Goal: Information Seeking & Learning: Learn about a topic

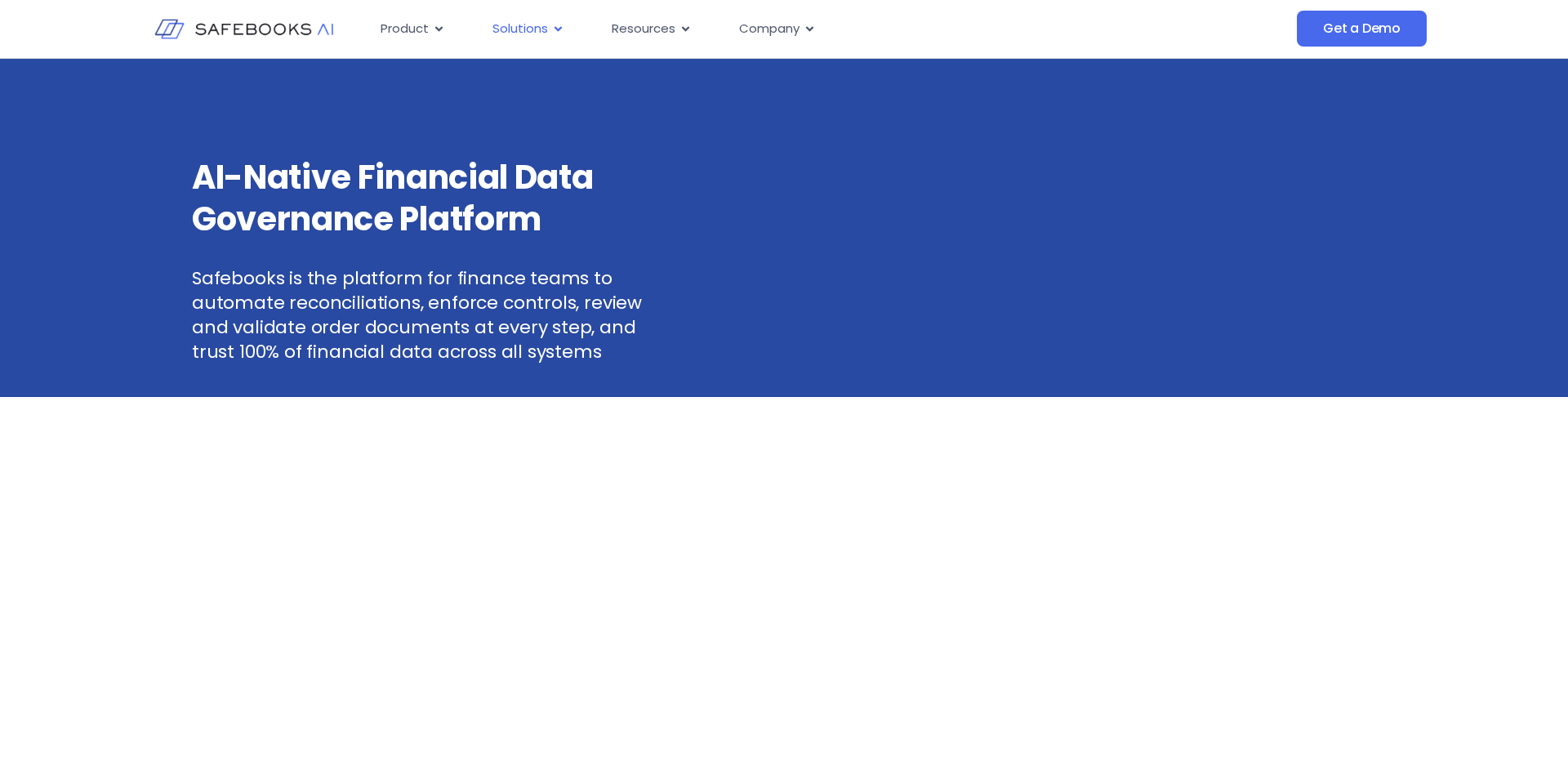
click at [560, 35] on button "Close Solutions Open Solutions" at bounding box center [558, 29] width 12 height 19
click at [554, 27] on icon "Menu" at bounding box center [558, 28] width 12 height 12
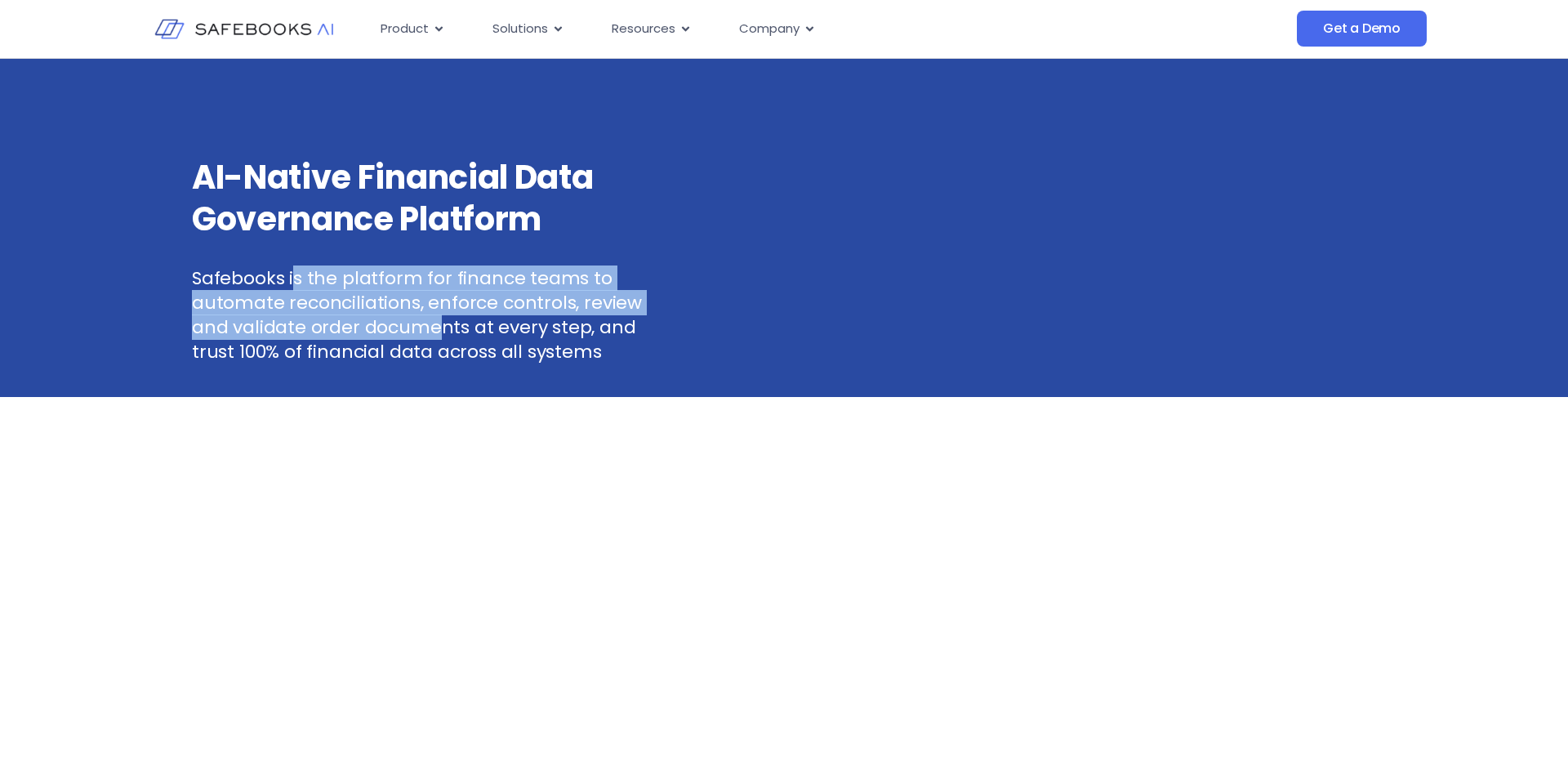
drag, startPoint x: 292, startPoint y: 274, endPoint x: 392, endPoint y: 323, distance: 111.4
click at [392, 323] on p "Safebooks is the platform for finance teams to automate reconciliations, enforc…" at bounding box center [437, 316] width 491 height 98
click at [393, 324] on p "Safebooks is the platform for finance teams to automate reconciliations, enforc…" at bounding box center [437, 316] width 491 height 98
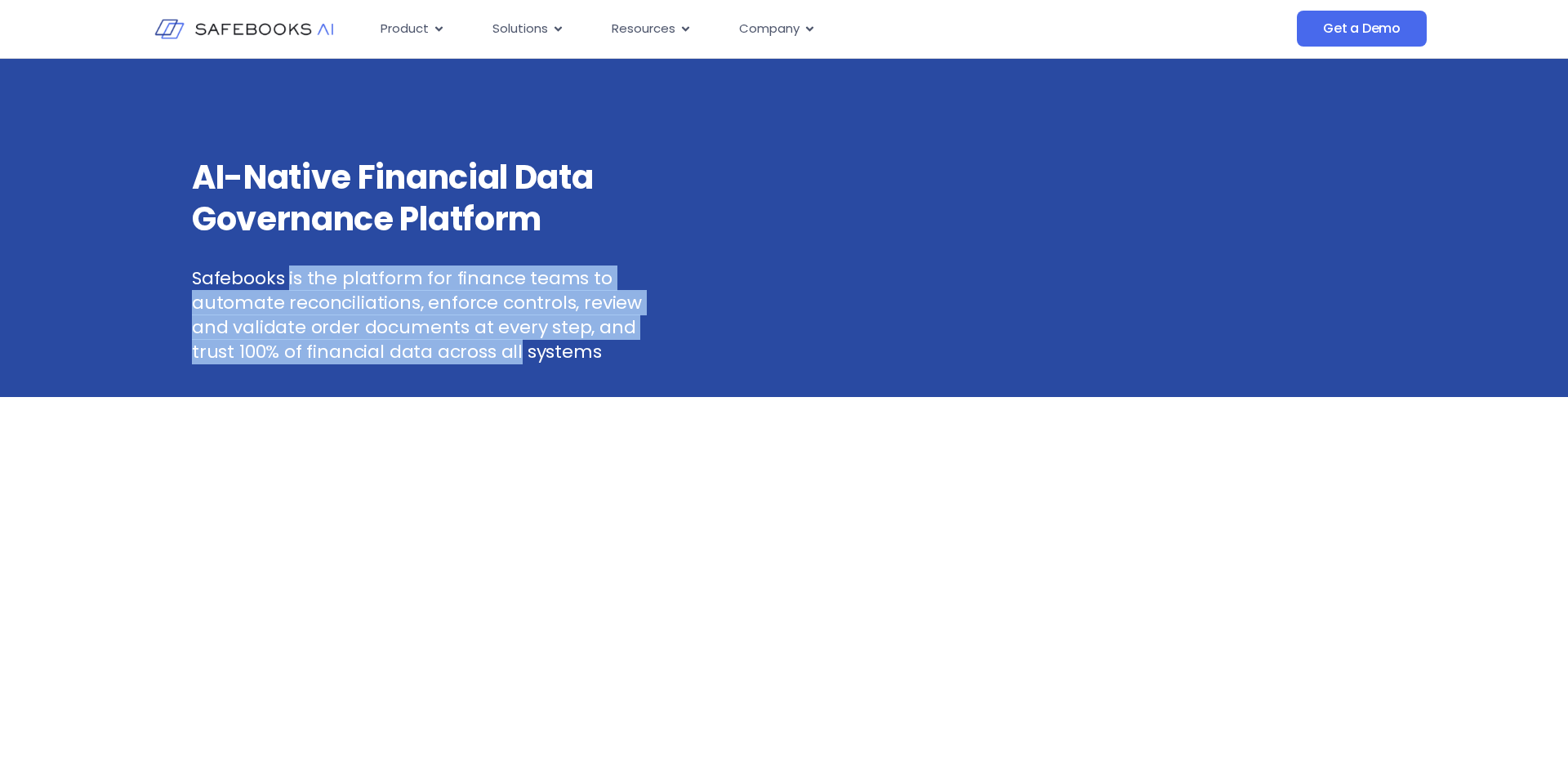
drag, startPoint x: 424, startPoint y: 345, endPoint x: 288, endPoint y: 272, distance: 154.4
click at [288, 272] on p "Safebooks is the platform for finance teams to automate reconciliations, enforc…" at bounding box center [437, 316] width 491 height 98
click at [287, 272] on p "Safebooks is the platform for finance teams to automate reconciliations, enforc…" at bounding box center [437, 316] width 491 height 98
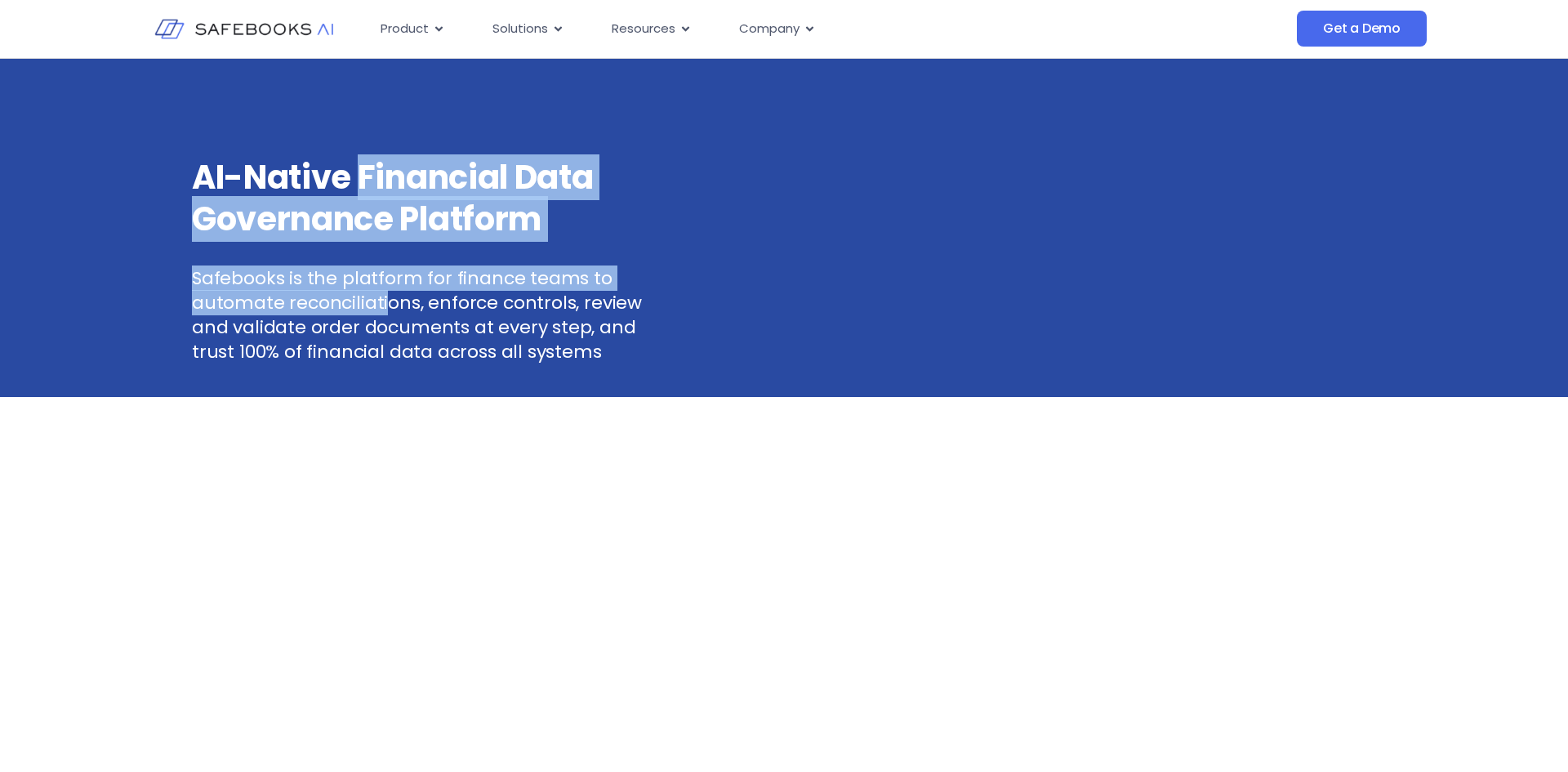
drag, startPoint x: 364, startPoint y: 165, endPoint x: 388, endPoint y: 316, distance: 152.9
click at [388, 316] on div "AI-Native Financial Data Governance Platform Safebooks is the platform for fina…" at bounding box center [437, 261] width 491 height 208
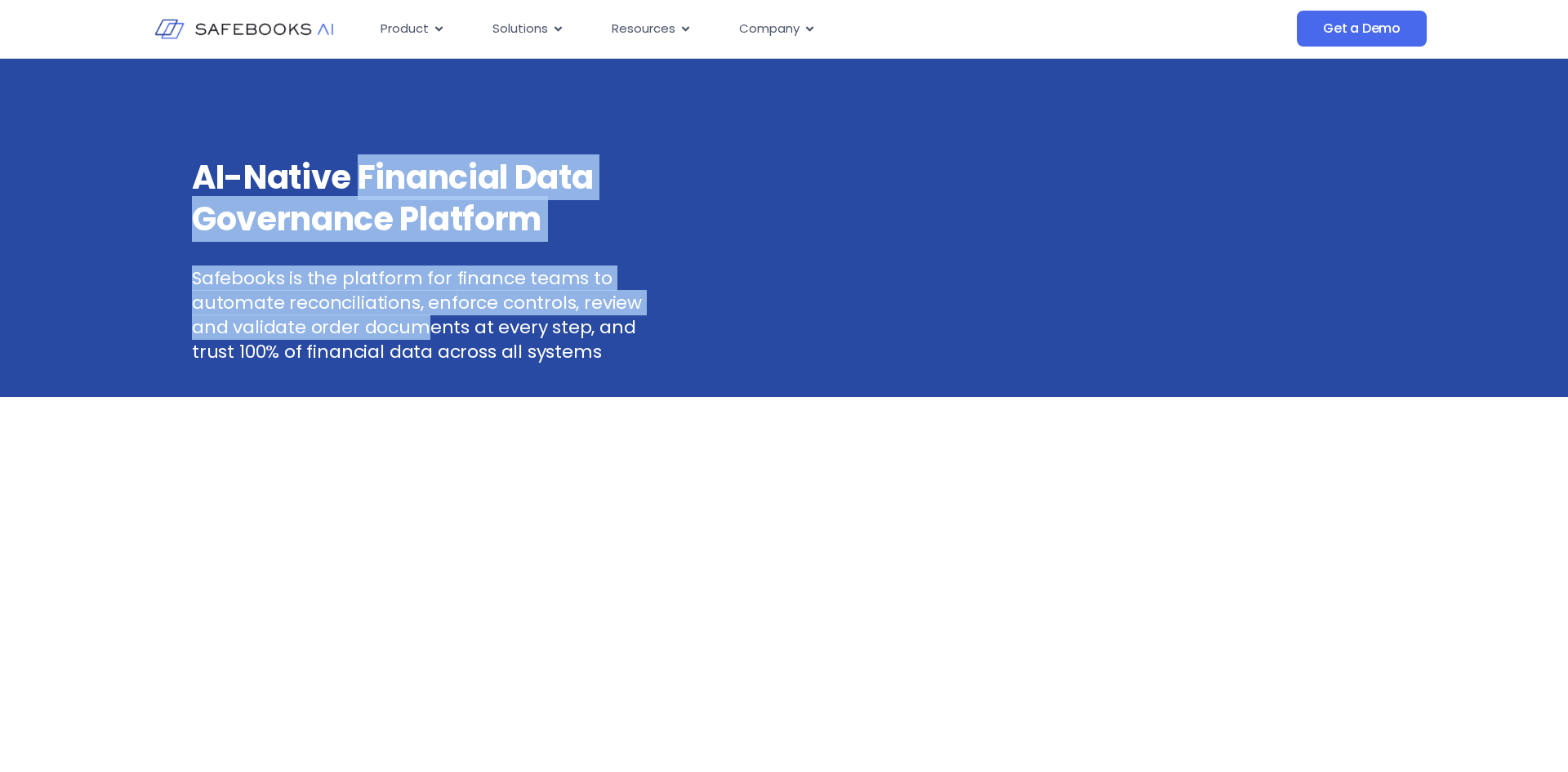
click at [388, 316] on p "Safebooks is the platform for finance teams to automate reconciliations, enforc…" at bounding box center [437, 316] width 491 height 98
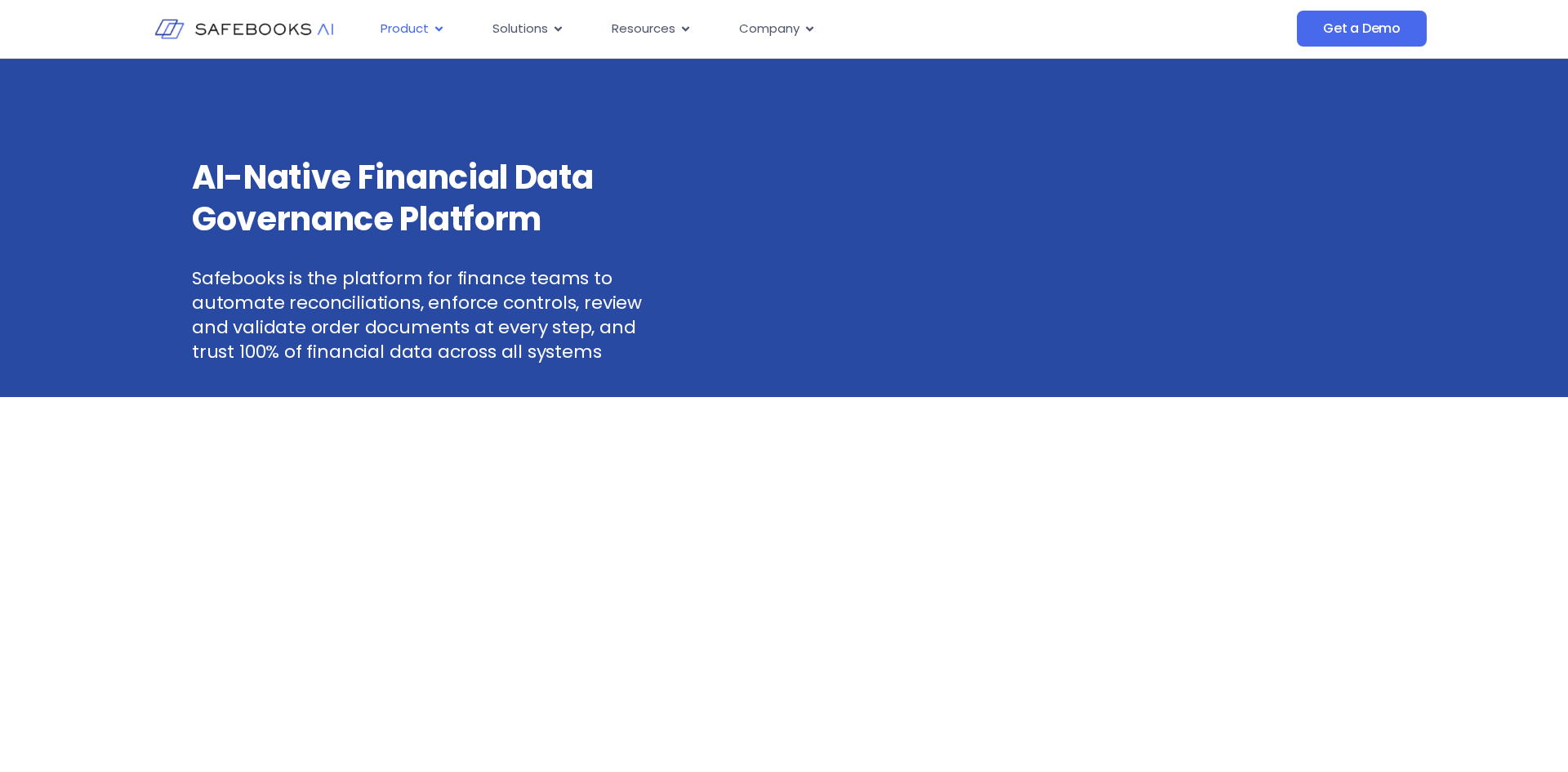
click at [422, 31] on span "Product" at bounding box center [405, 29] width 48 height 19
click at [392, 369] on div "AI-Native Financial Data Governance Platform Safebooks is the platform for fina…" at bounding box center [784, 228] width 1568 height 338
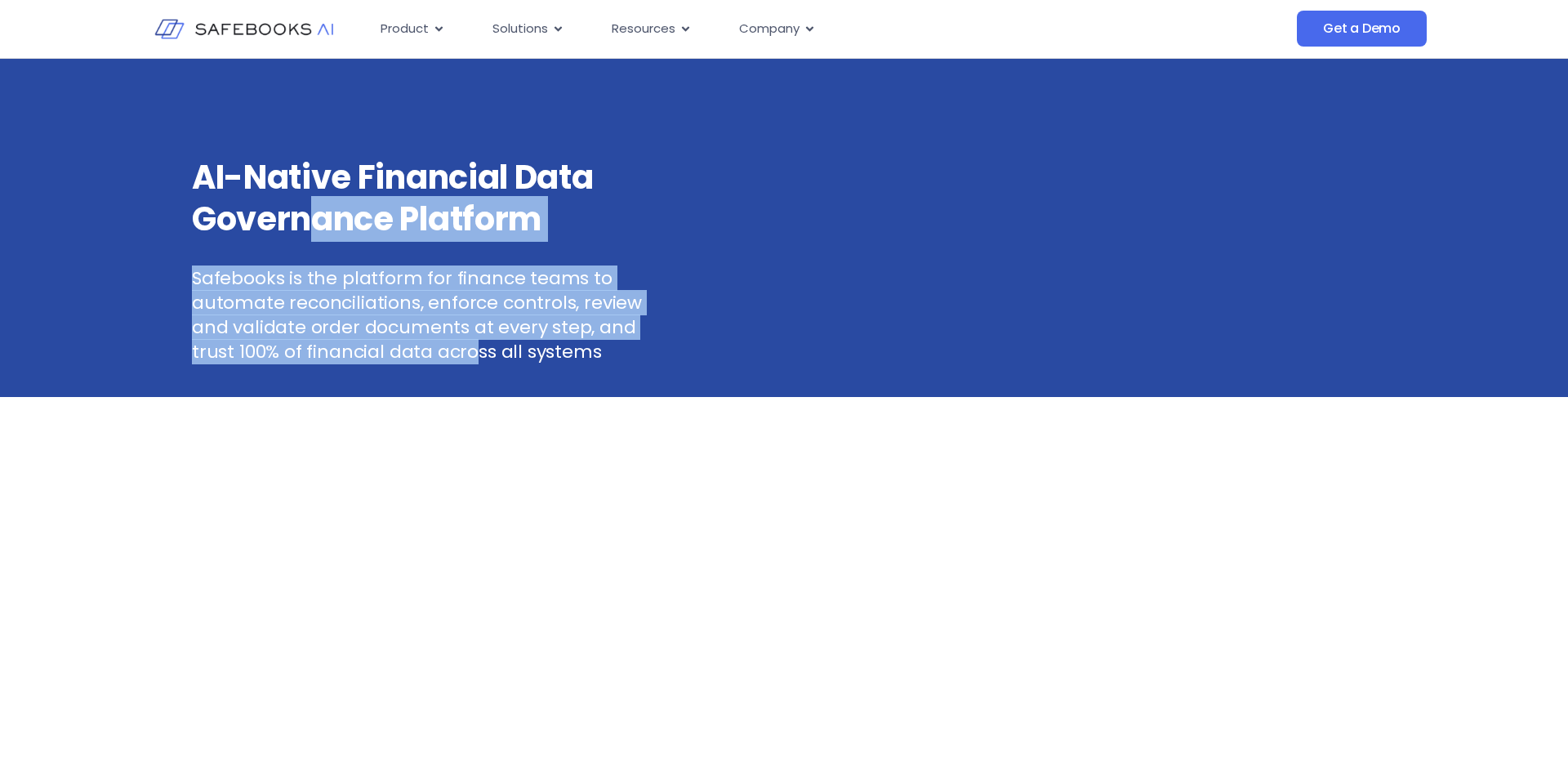
drag, startPoint x: 385, startPoint y: 359, endPoint x: 310, endPoint y: 232, distance: 147.5
click at [310, 232] on div "AI-Native Financial Data Governance Platform Safebooks is the platform for fina…" at bounding box center [437, 261] width 491 height 208
click at [310, 232] on h3 "AI-Native Financial Data Governance Platform" at bounding box center [437, 198] width 491 height 83
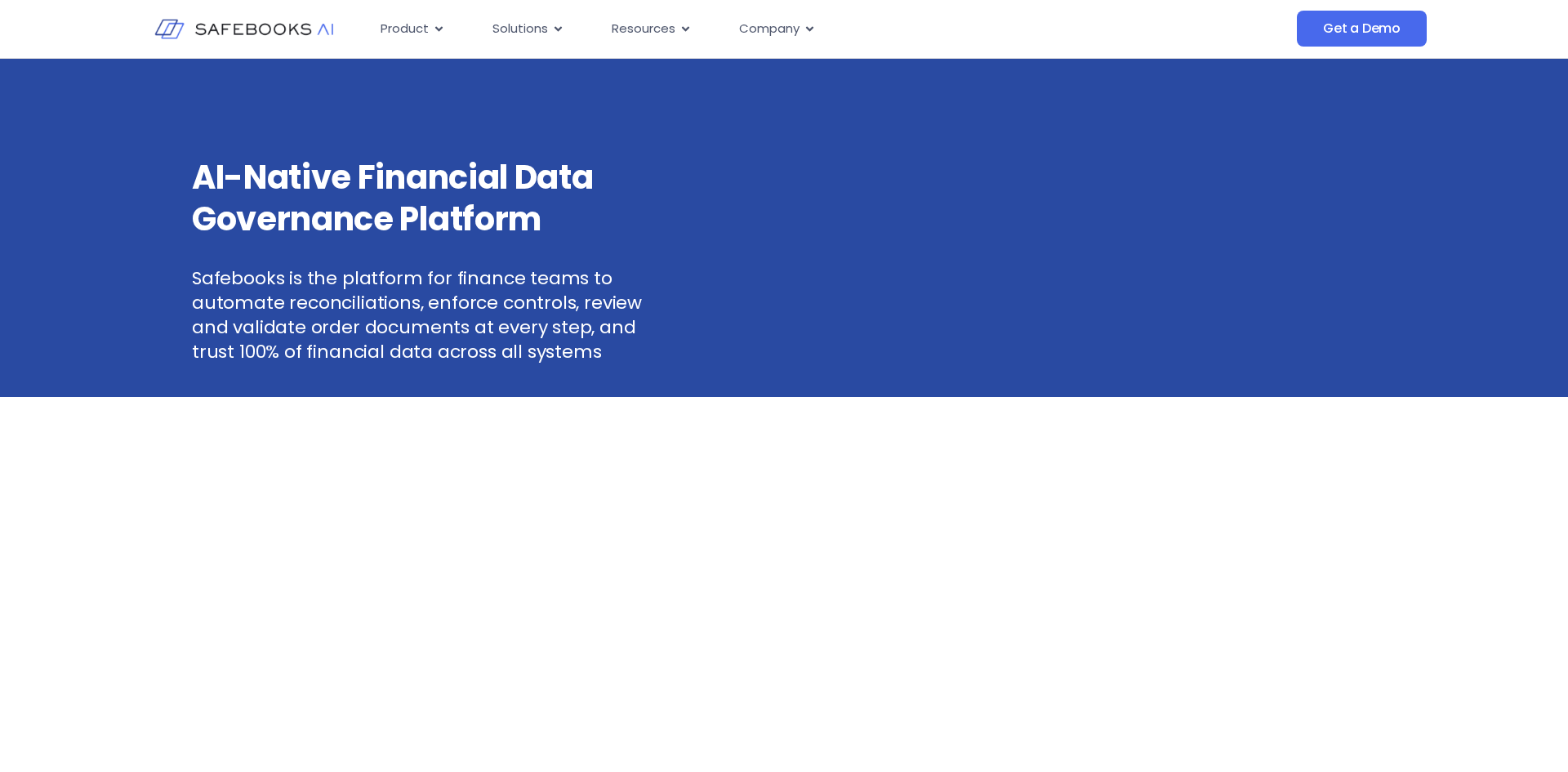
click at [304, 187] on h3 "AI-Native Financial Data Governance Platform" at bounding box center [437, 198] width 491 height 83
drag, startPoint x: 479, startPoint y: 216, endPoint x: 419, endPoint y: 199, distance: 62.4
click at [479, 216] on h3 "AI-Native Financial Data Governance Platform" at bounding box center [437, 198] width 491 height 83
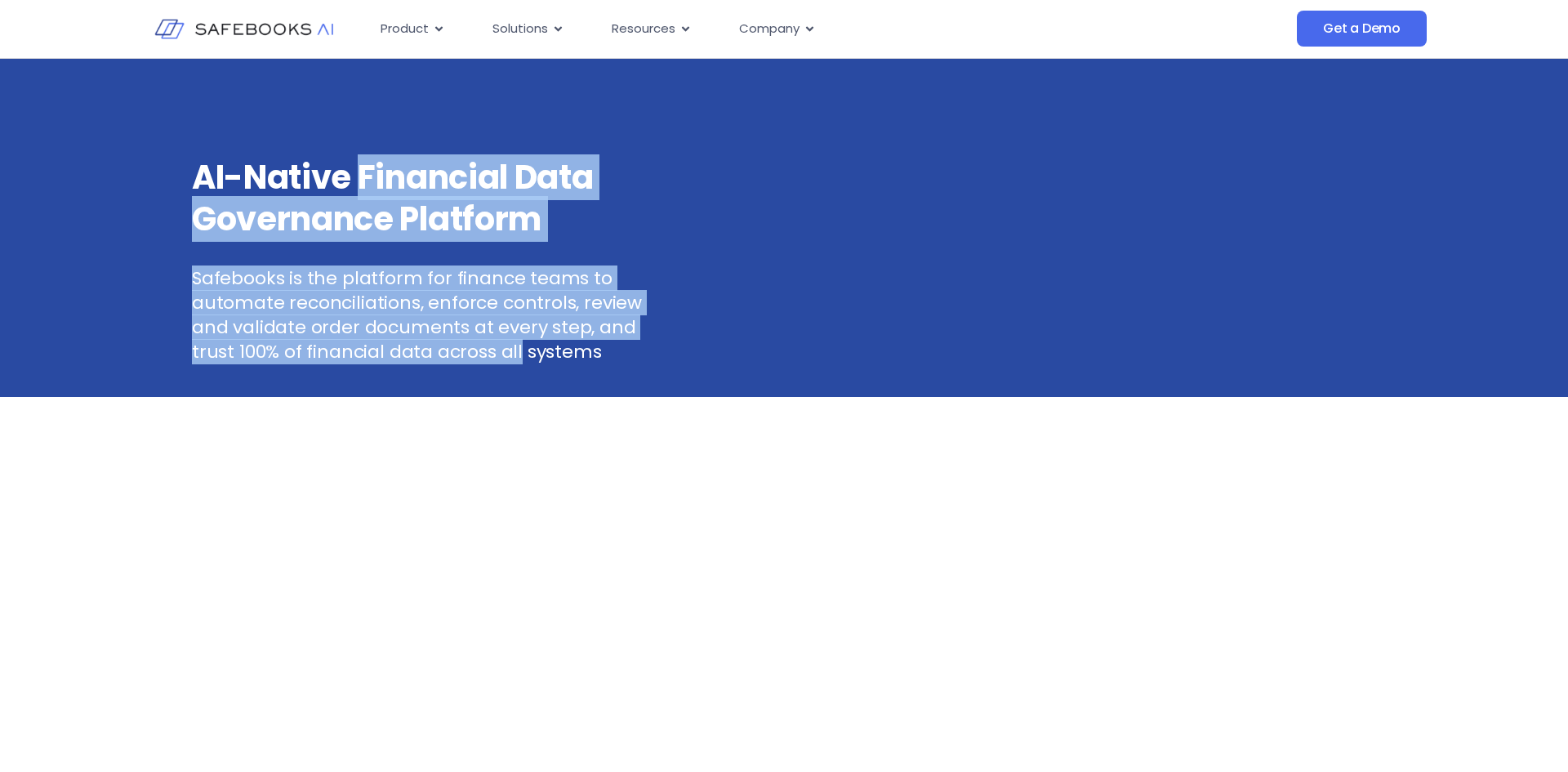
drag, startPoint x: 359, startPoint y: 170, endPoint x: 425, endPoint y: 346, distance: 188.0
click at [425, 346] on div "AI-Native Financial Data Governance Platform Safebooks is the platform for fina…" at bounding box center [437, 261] width 491 height 208
click at [425, 346] on p "Safebooks is the platform for finance teams to automate reconciliations, enforc…" at bounding box center [437, 316] width 491 height 98
drag, startPoint x: 426, startPoint y: 347, endPoint x: 364, endPoint y: 187, distance: 171.6
click at [364, 187] on div "AI-Native Financial Data Governance Platform Safebooks is the platform for fina…" at bounding box center [437, 261] width 491 height 208
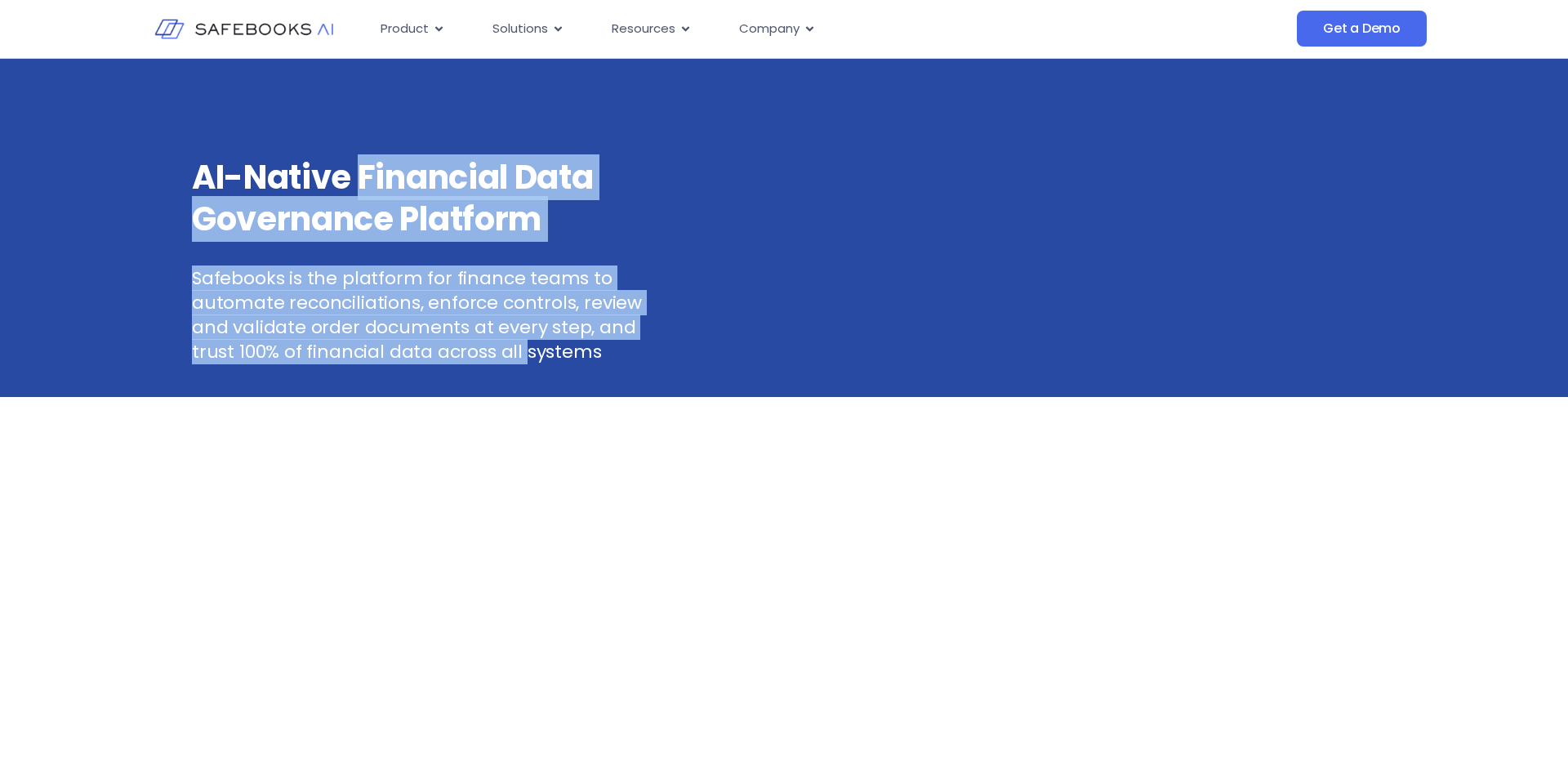
click at [364, 187] on h3 "AI-Native Financial Data Governance Platform" at bounding box center [437, 198] width 491 height 83
